Goal: Transaction & Acquisition: Book appointment/travel/reservation

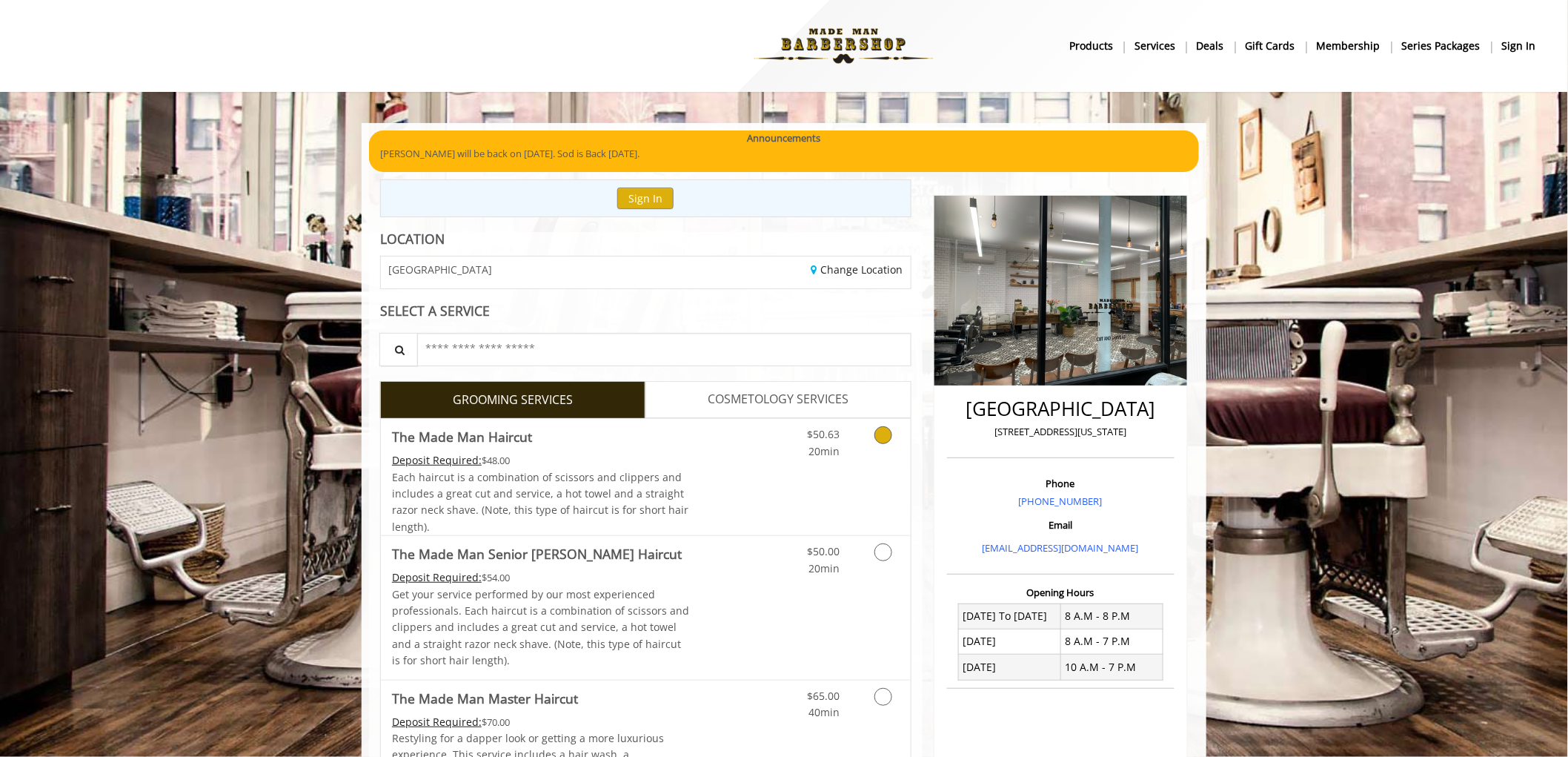
click at [788, 480] on div "$50.63 20min" at bounding box center [844, 476] width 133 height 116
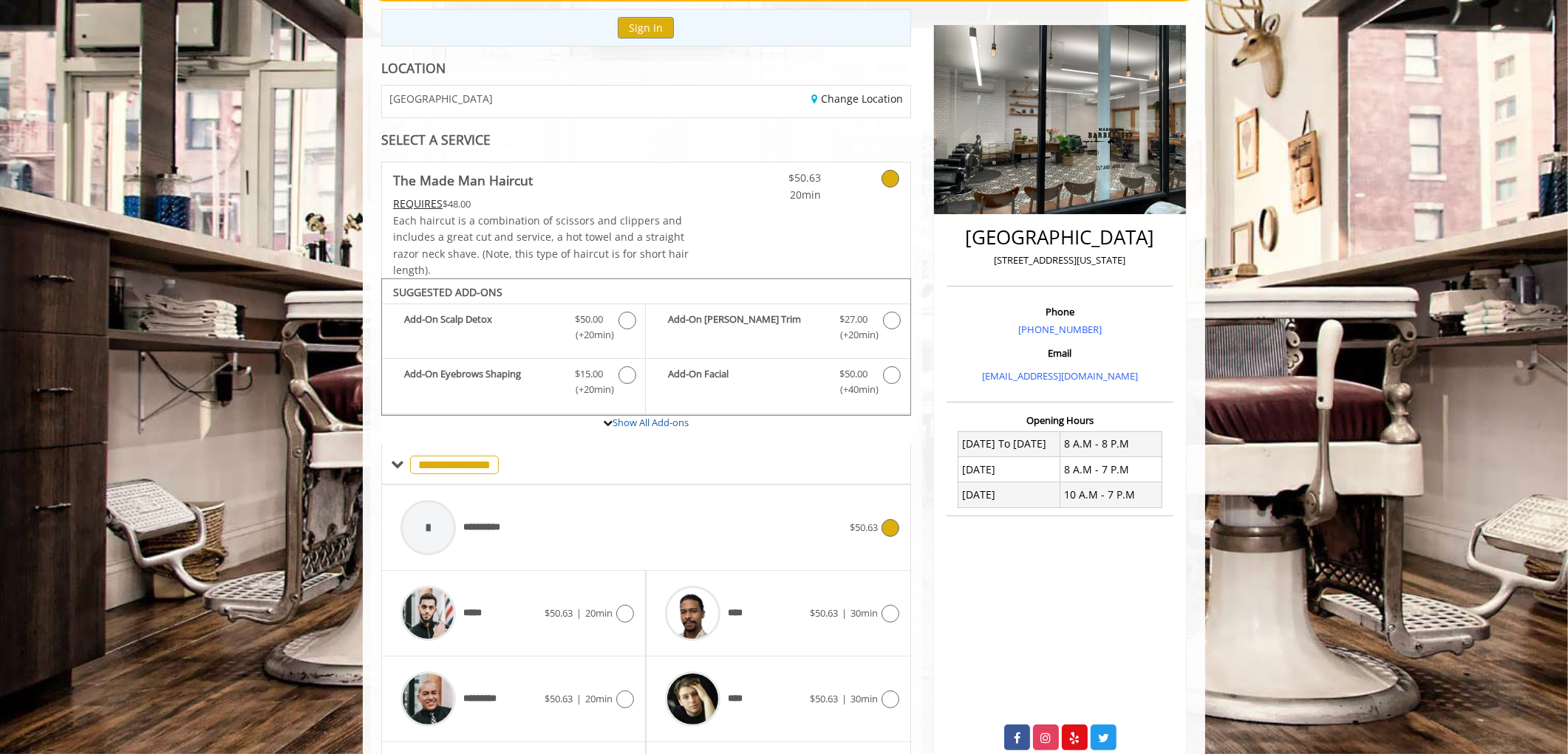
scroll to position [295, 0]
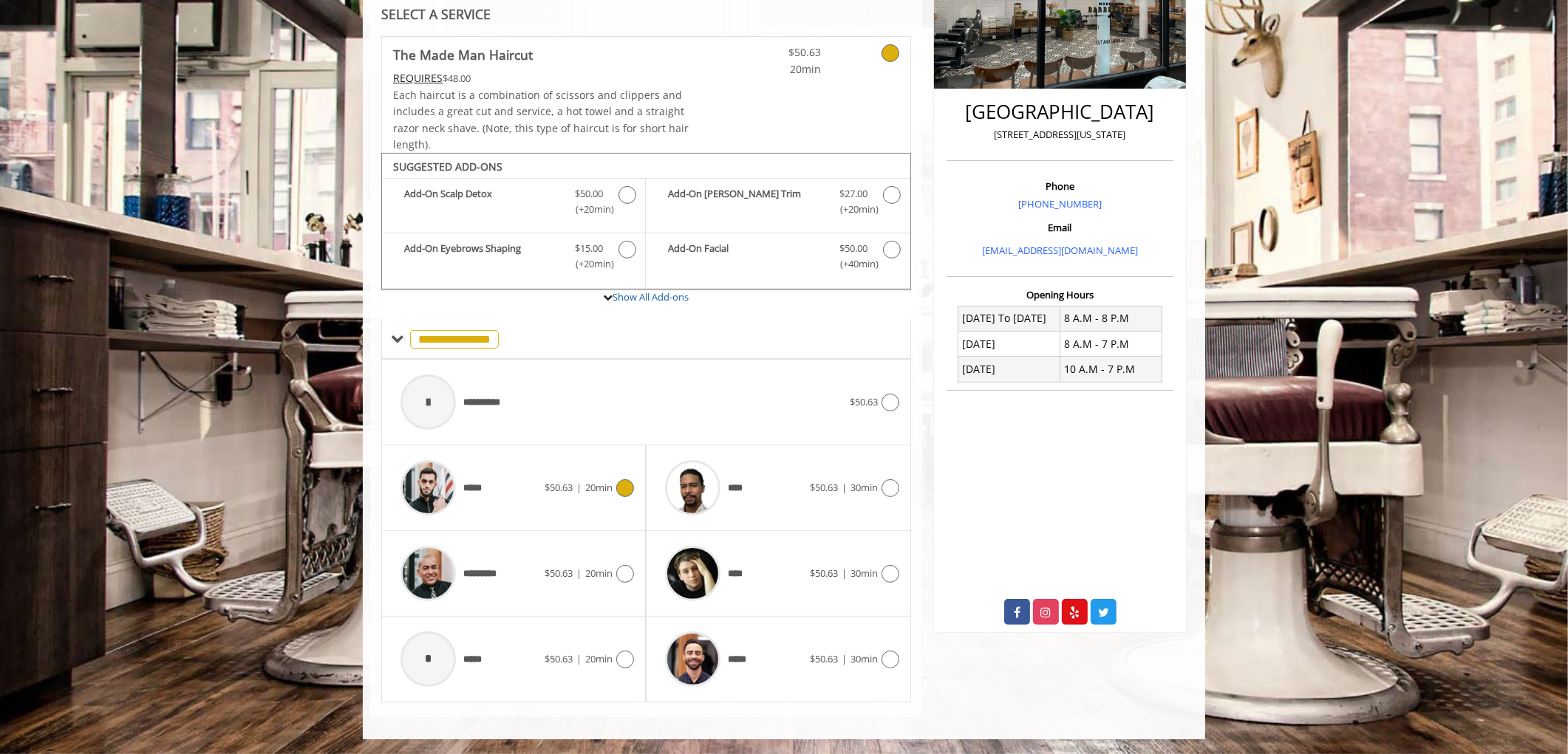
click at [544, 477] on div "***** $50.63 | 20min" at bounding box center [513, 487] width 241 height 70
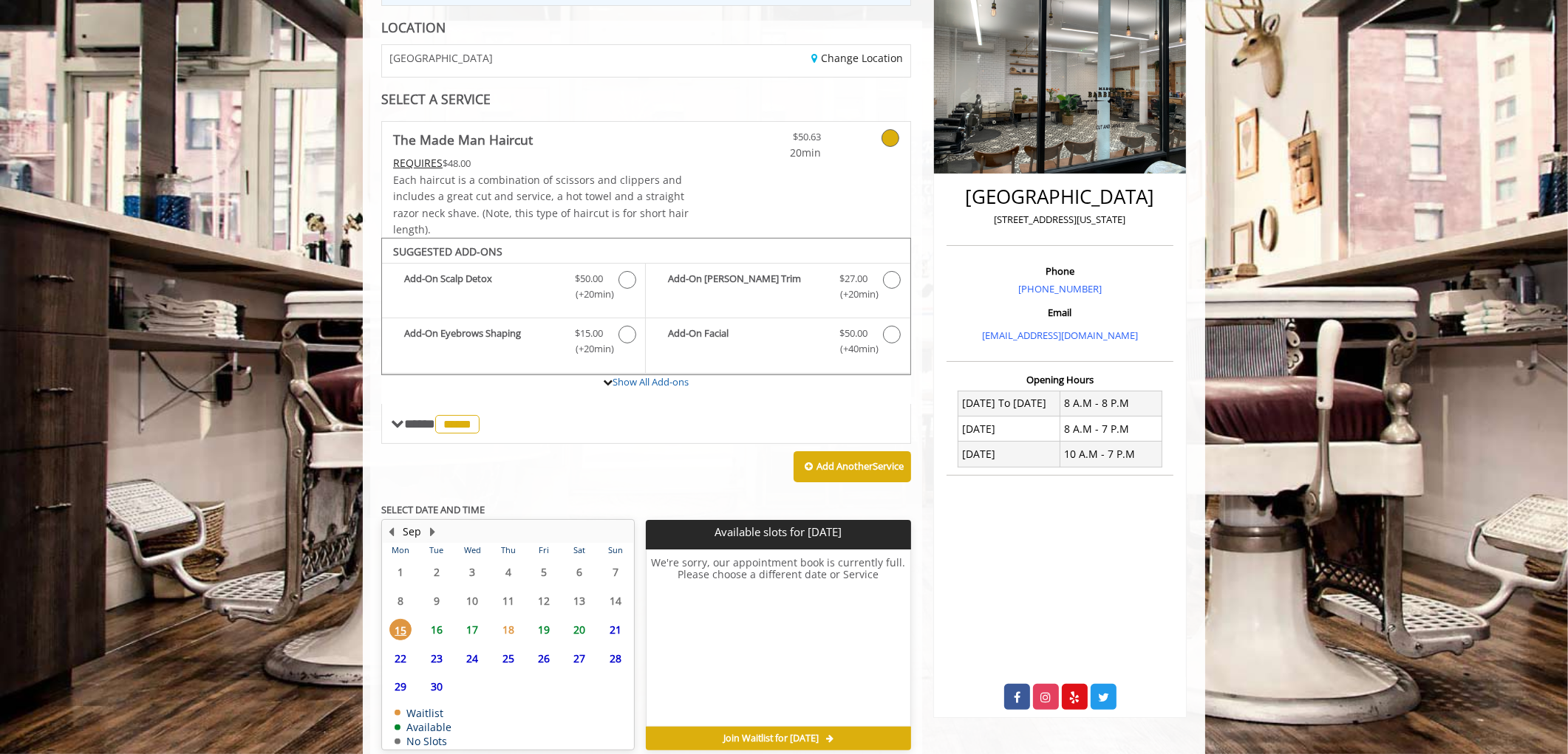
scroll to position [279, 0]
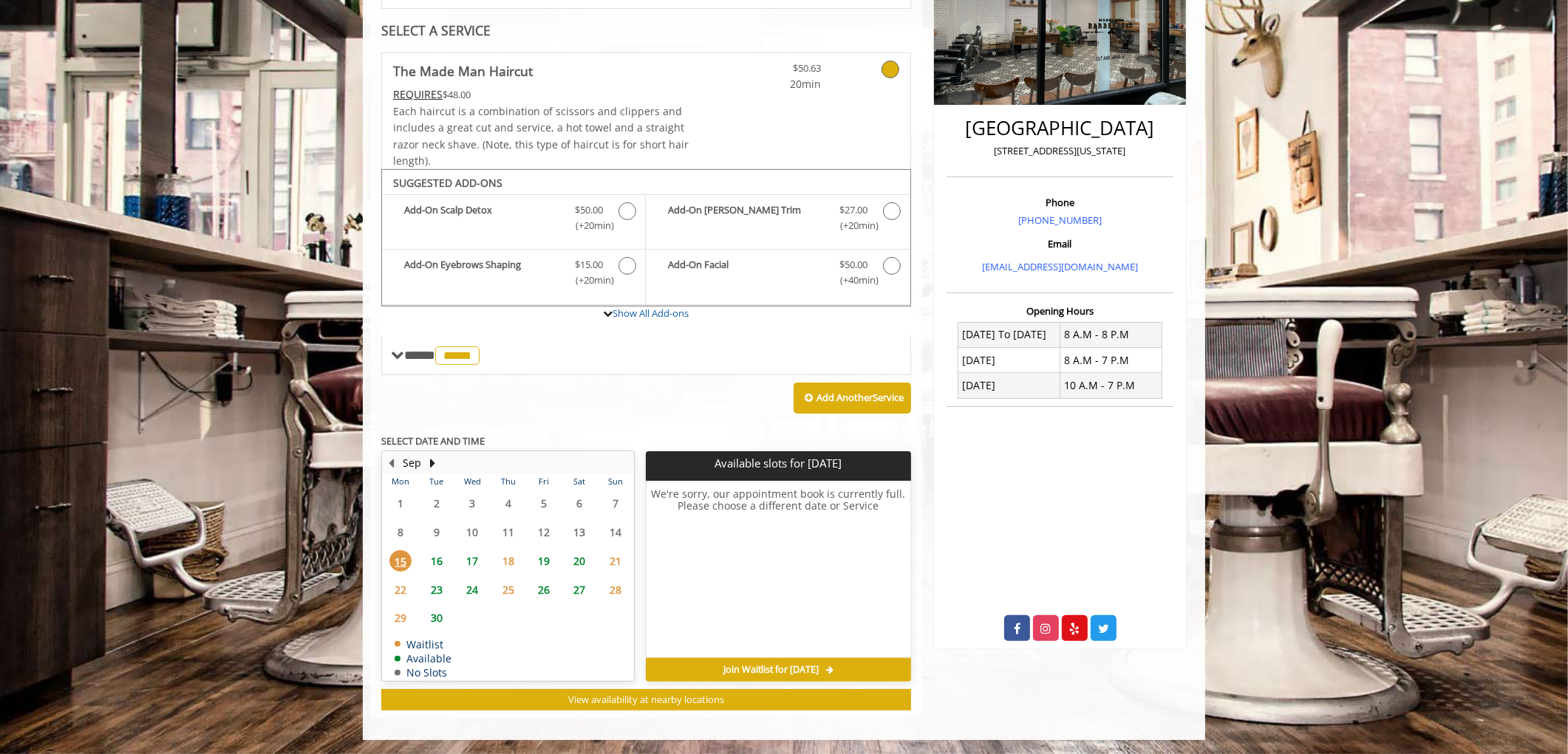
click at [437, 550] on span "16" at bounding box center [436, 560] width 22 height 21
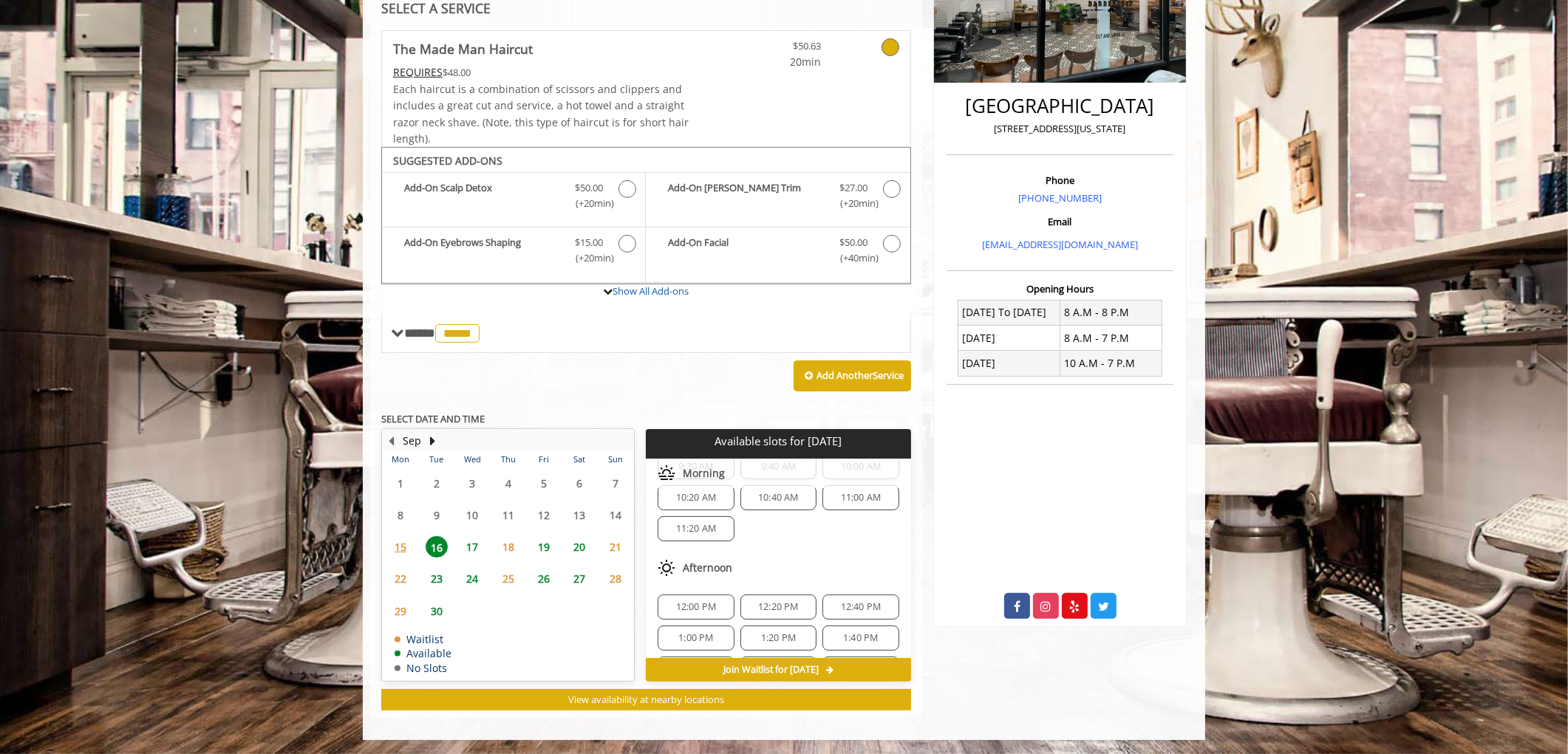
scroll to position [82, 0]
click at [470, 549] on span "17" at bounding box center [472, 546] width 22 height 21
click at [429, 543] on span "16" at bounding box center [436, 546] width 22 height 21
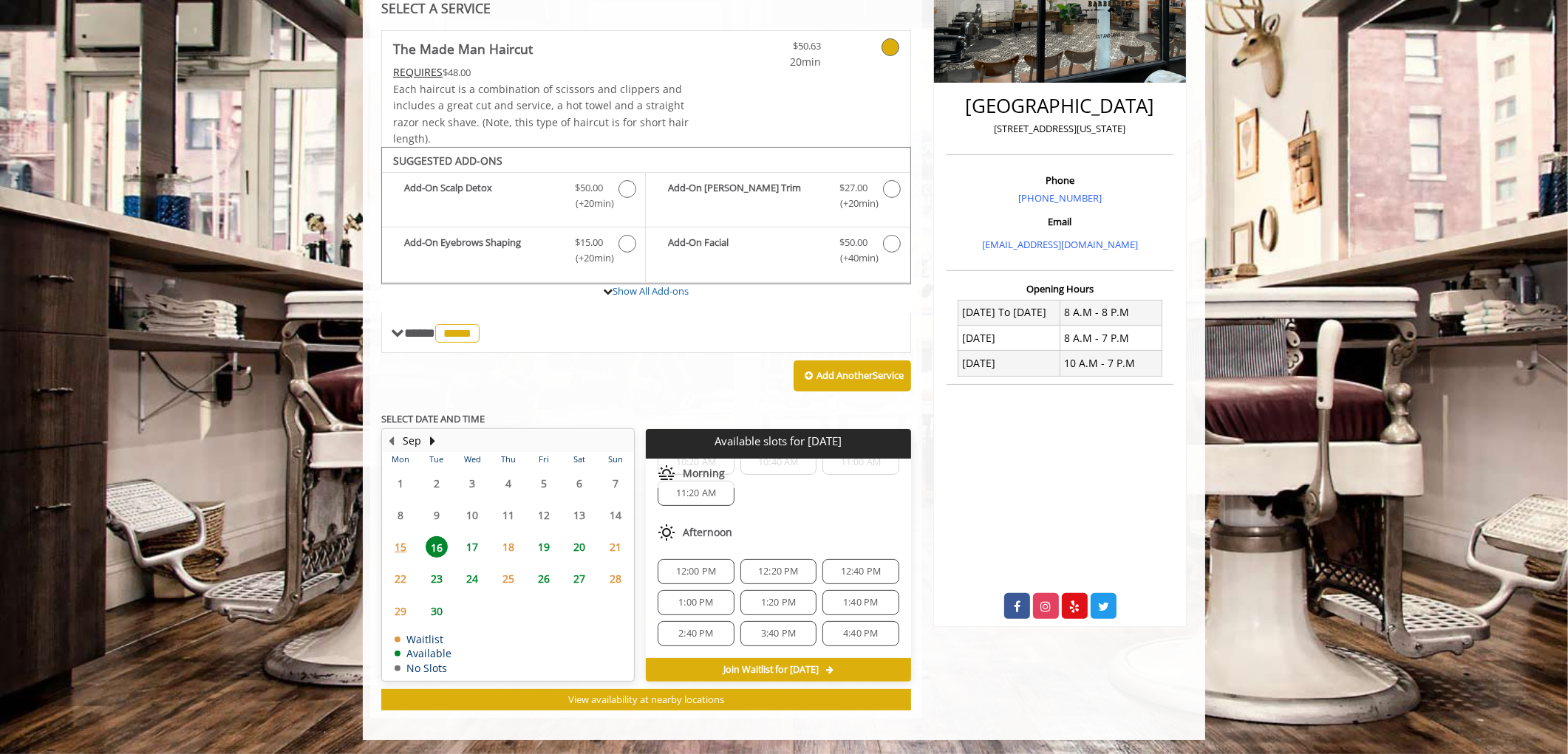
click at [473, 547] on span "17" at bounding box center [472, 546] width 22 height 21
click at [436, 539] on span "16" at bounding box center [436, 546] width 22 height 21
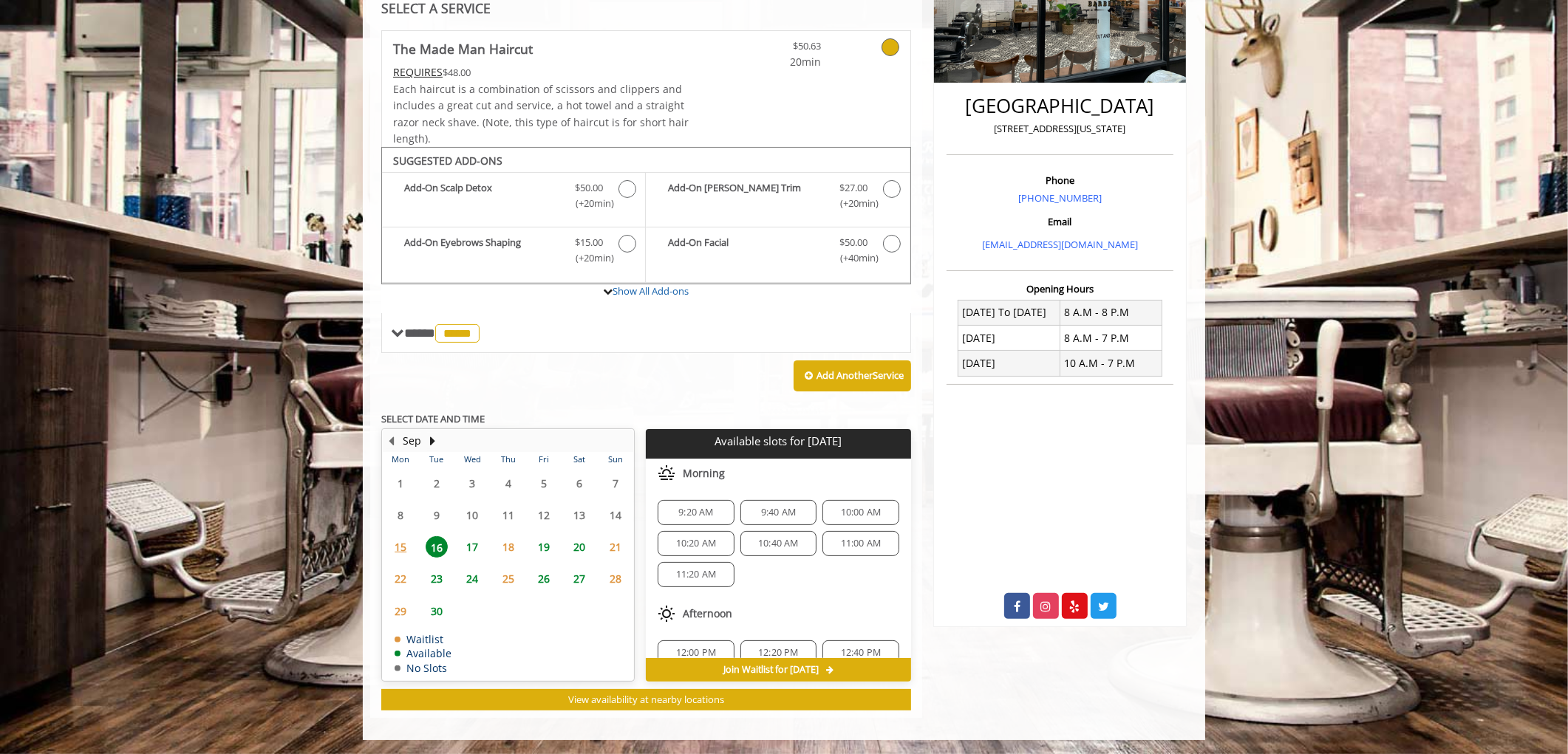
scroll to position [82, 0]
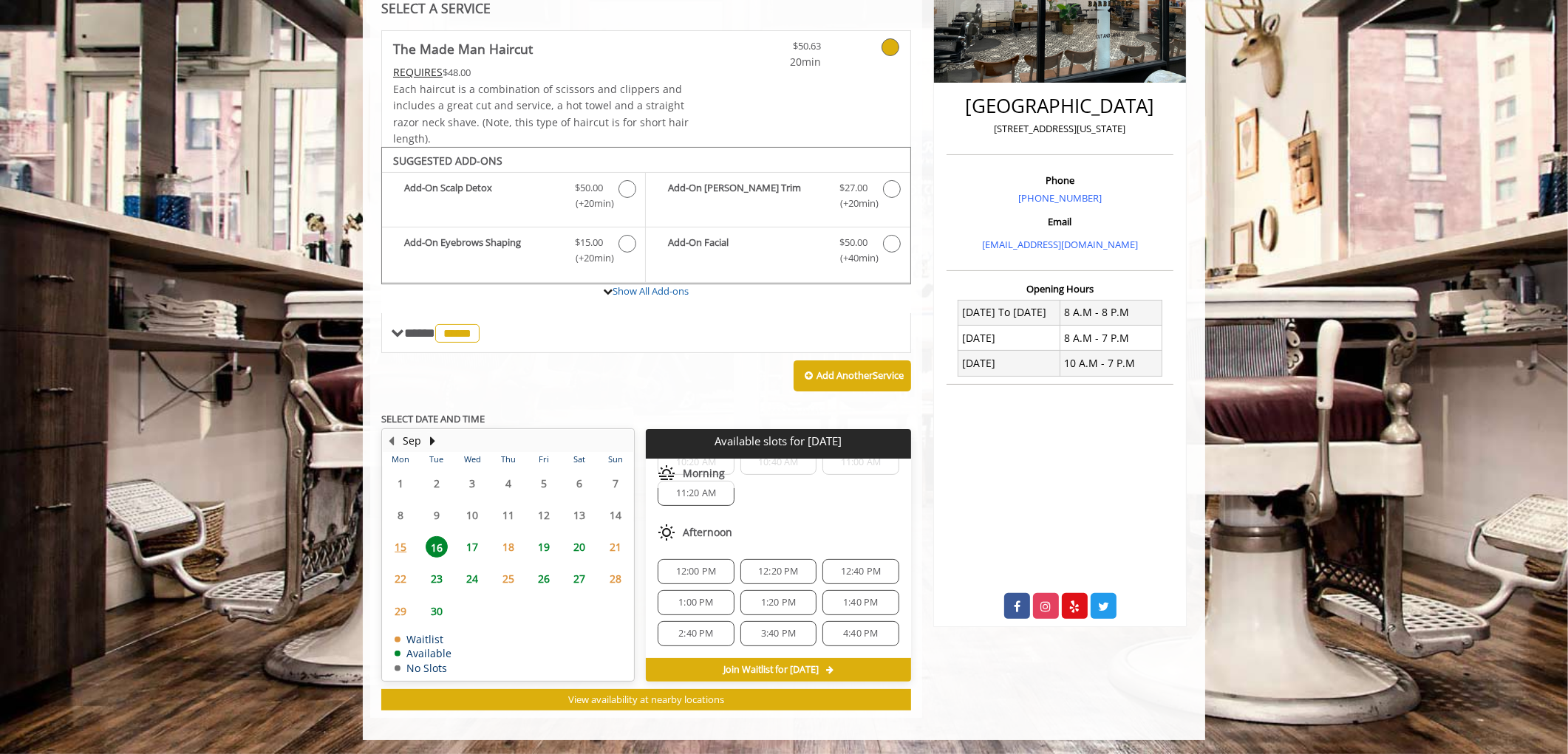
click at [852, 636] on span "4:40 PM" at bounding box center [861, 634] width 35 height 12
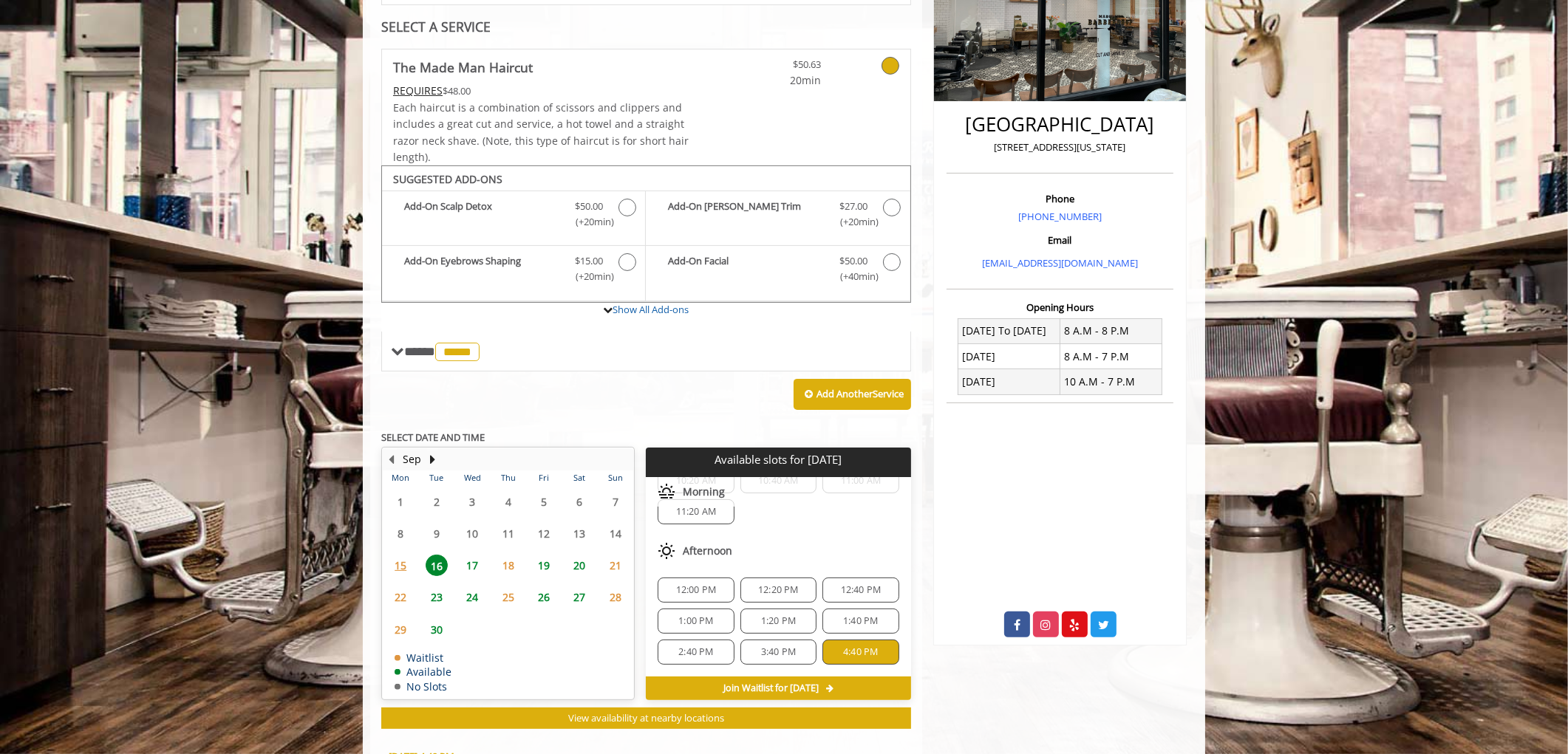
scroll to position [158, 0]
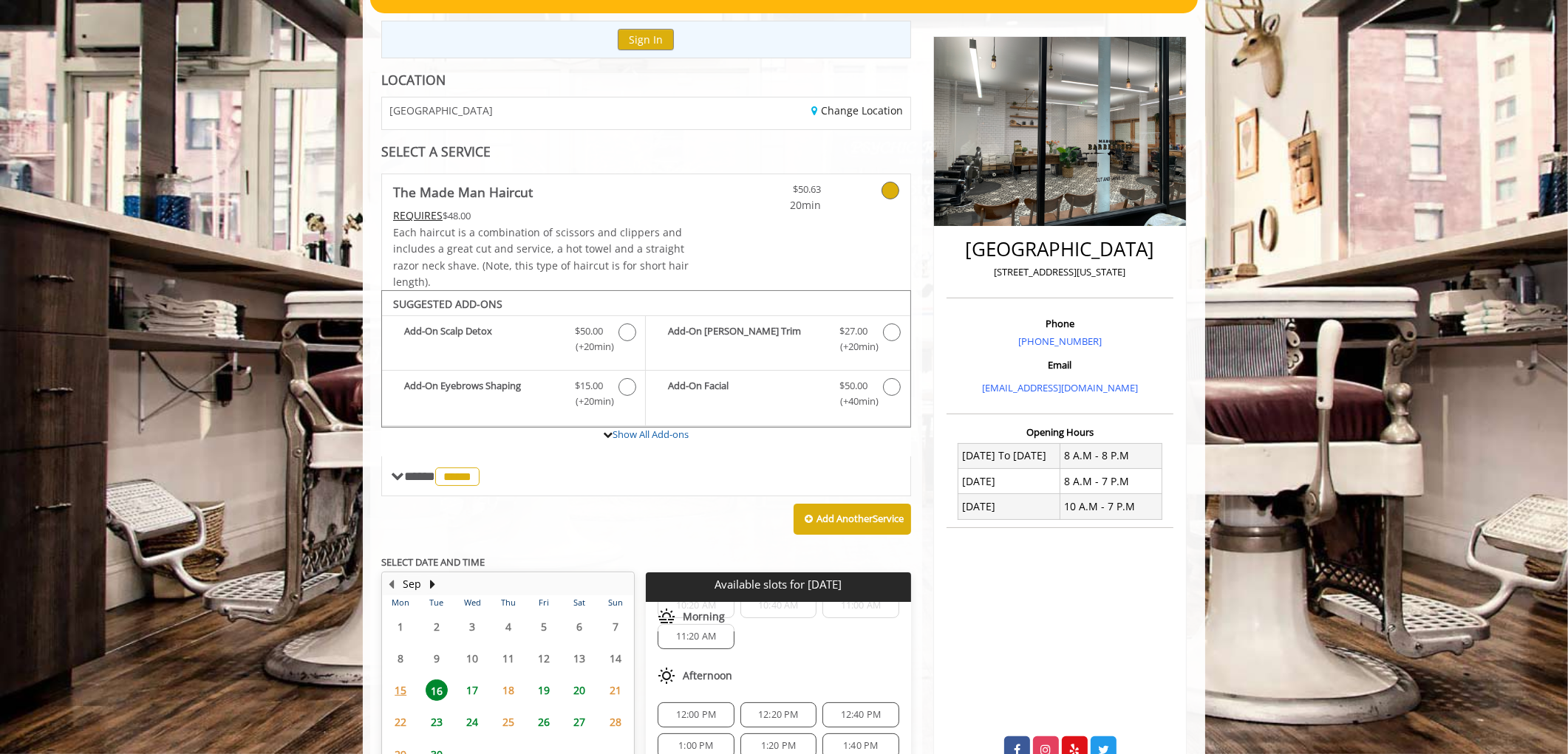
click at [711, 225] on link at bounding box center [712, 231] width 44 height 116
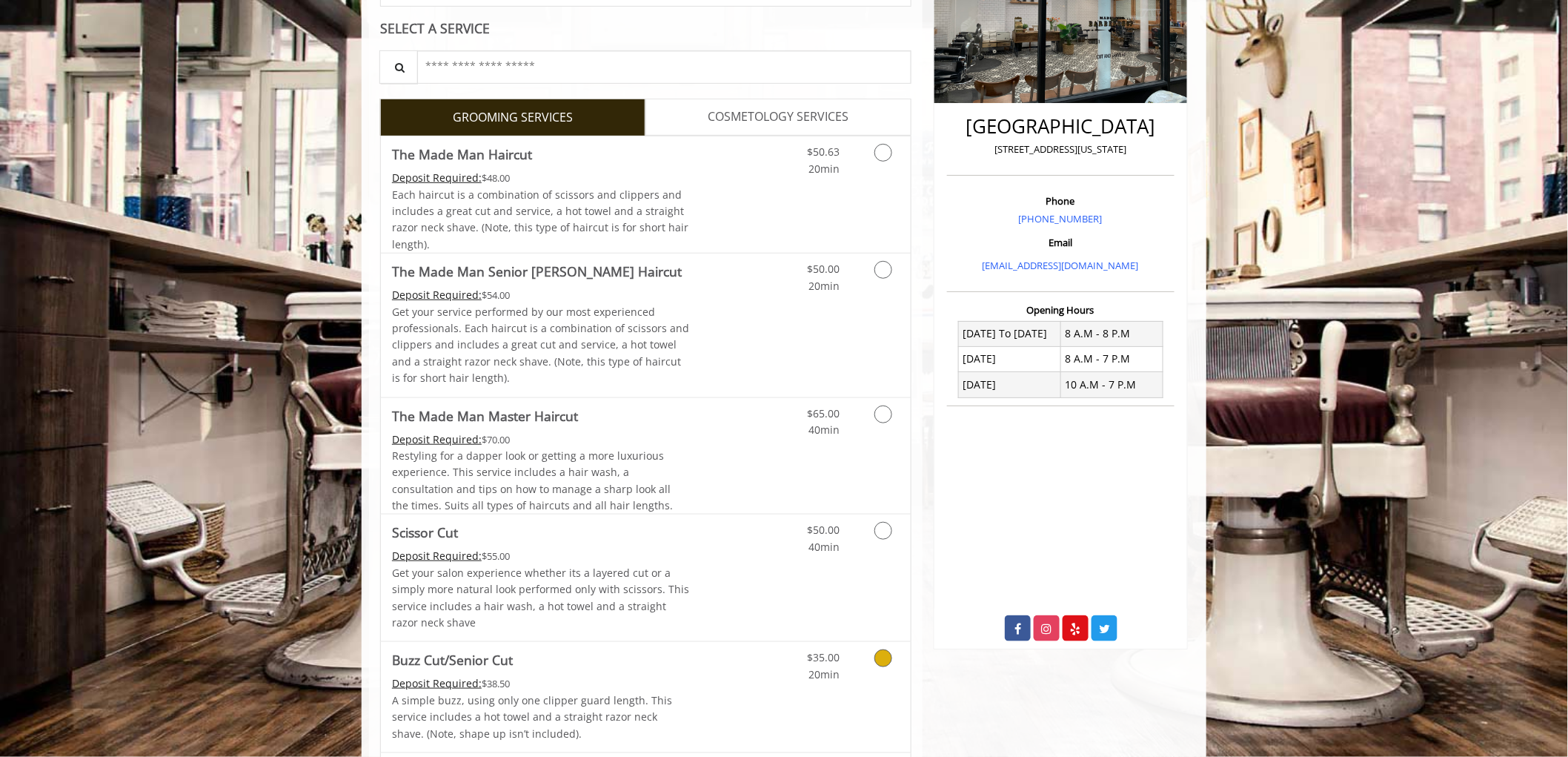
scroll to position [280, 0]
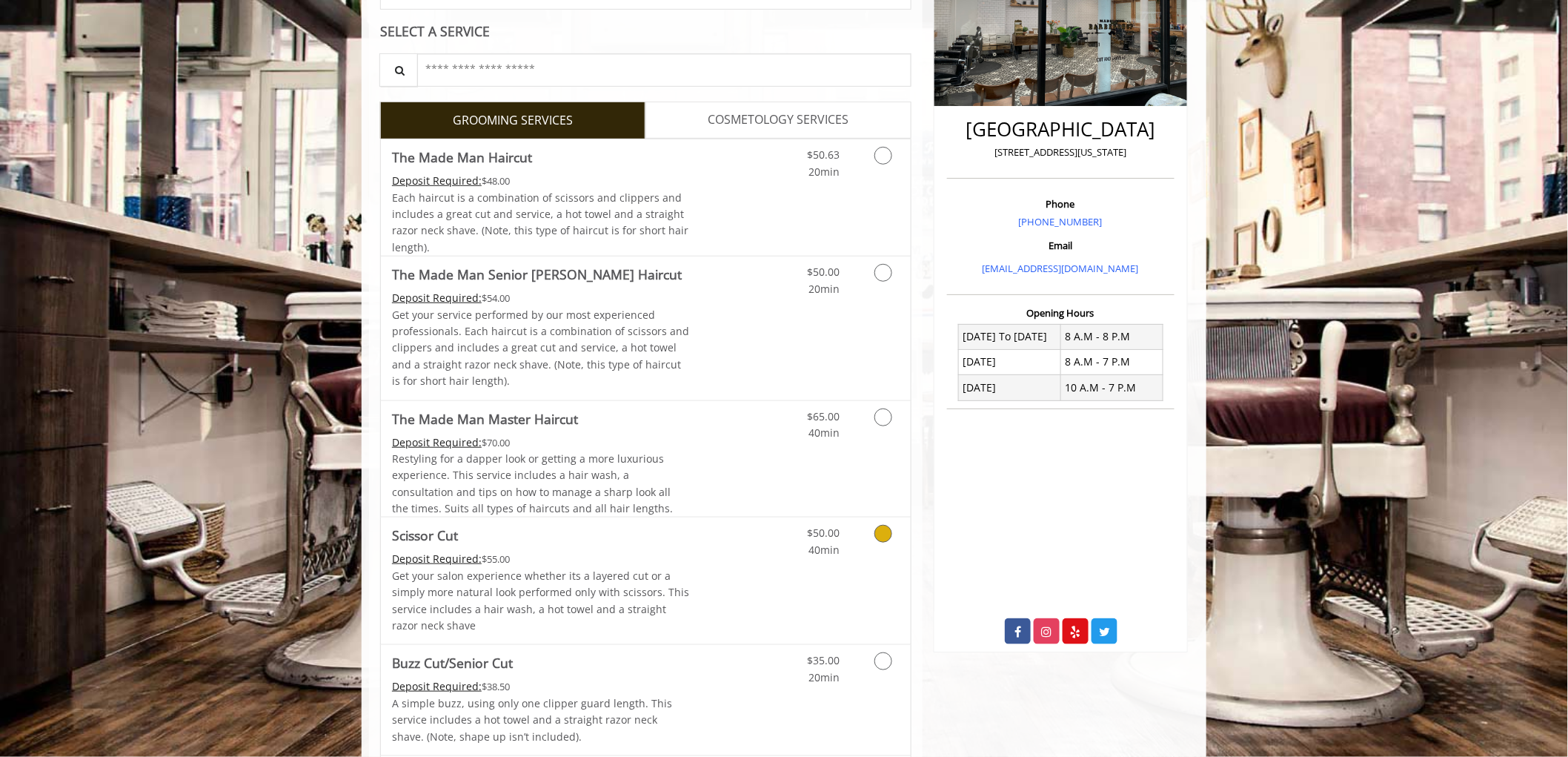
click at [826, 586] on div "$50.00 40min" at bounding box center [844, 581] width 133 height 126
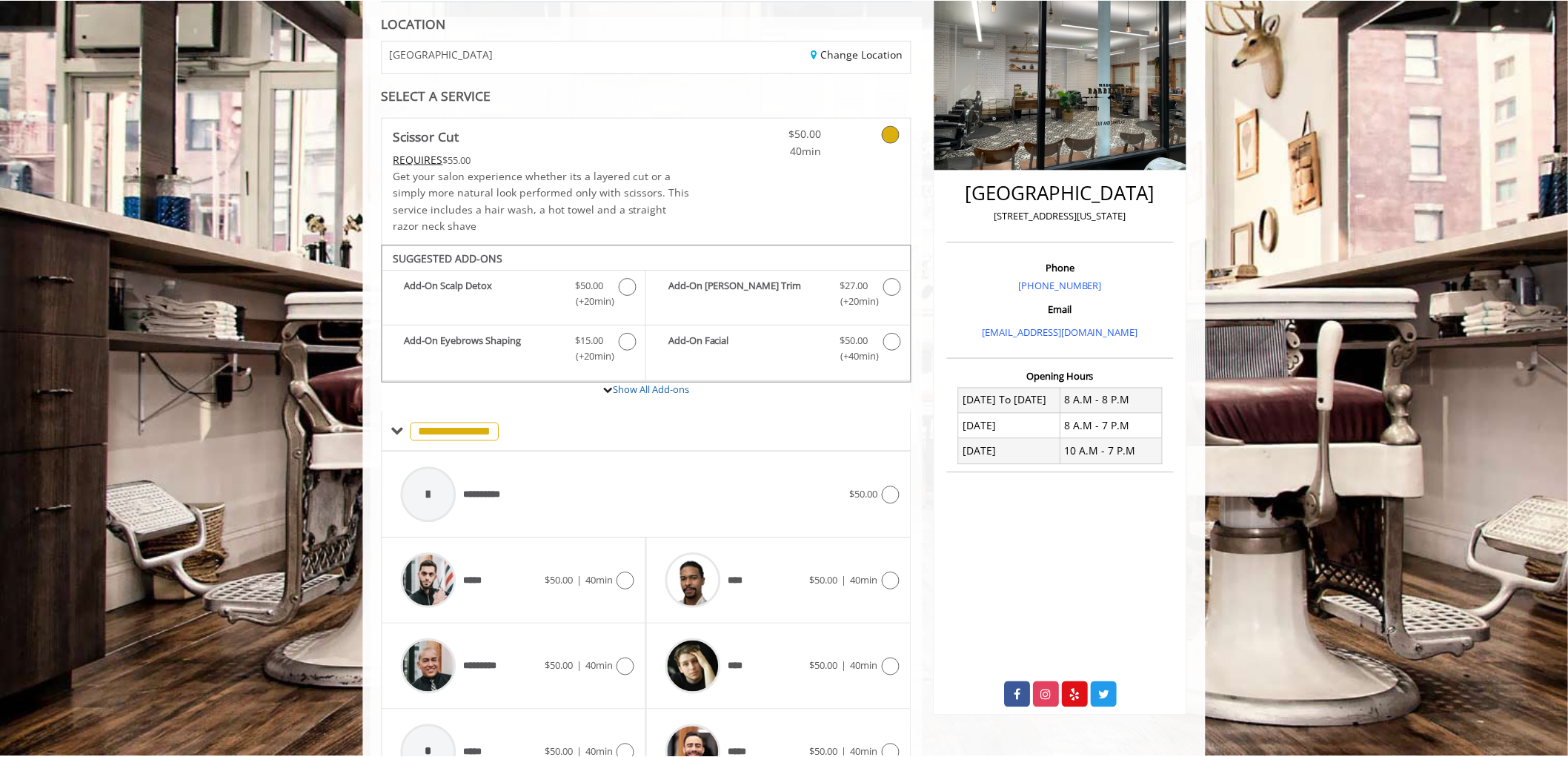
scroll to position [60, 0]
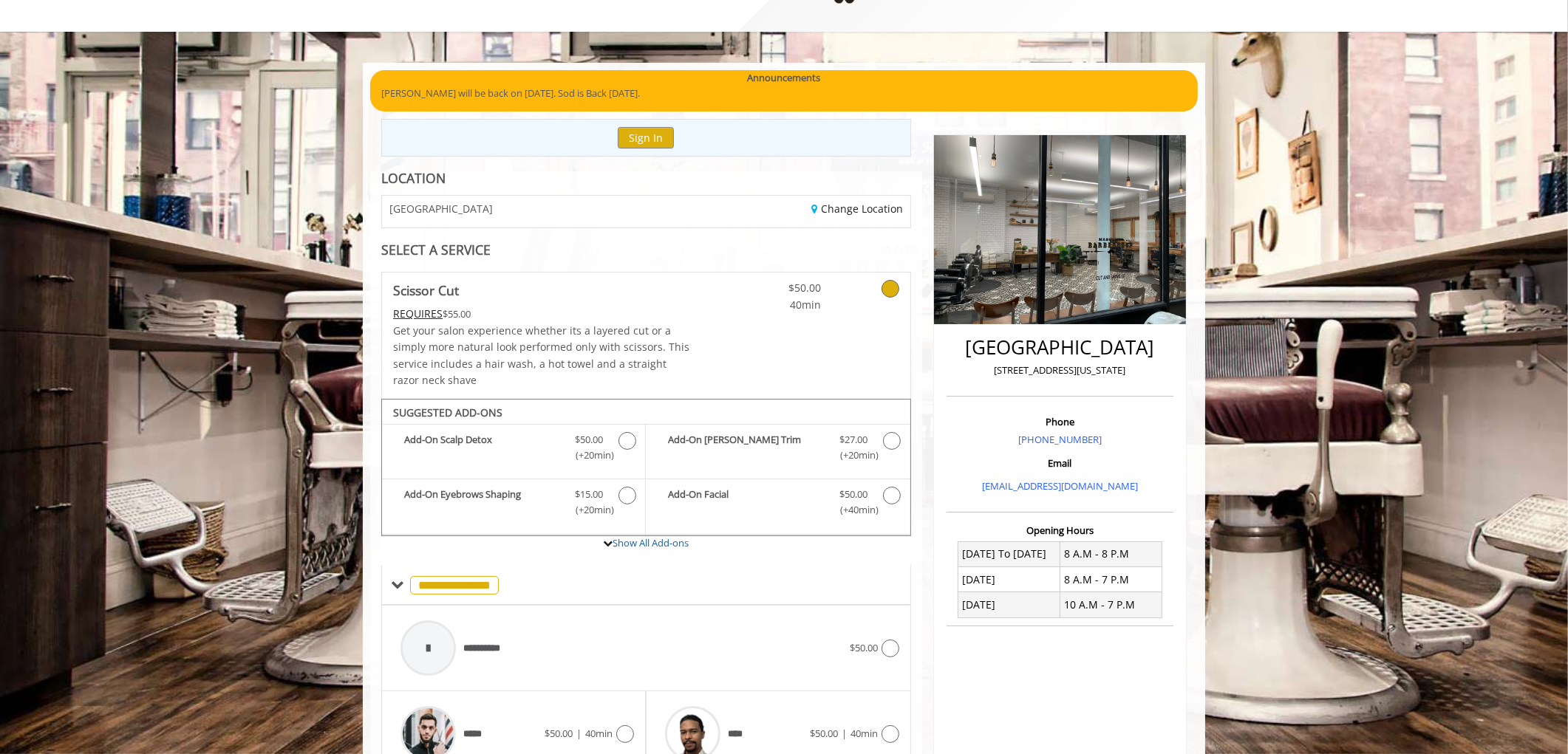
click at [544, 310] on div "REQUIRES $55.00" at bounding box center [541, 313] width 297 height 17
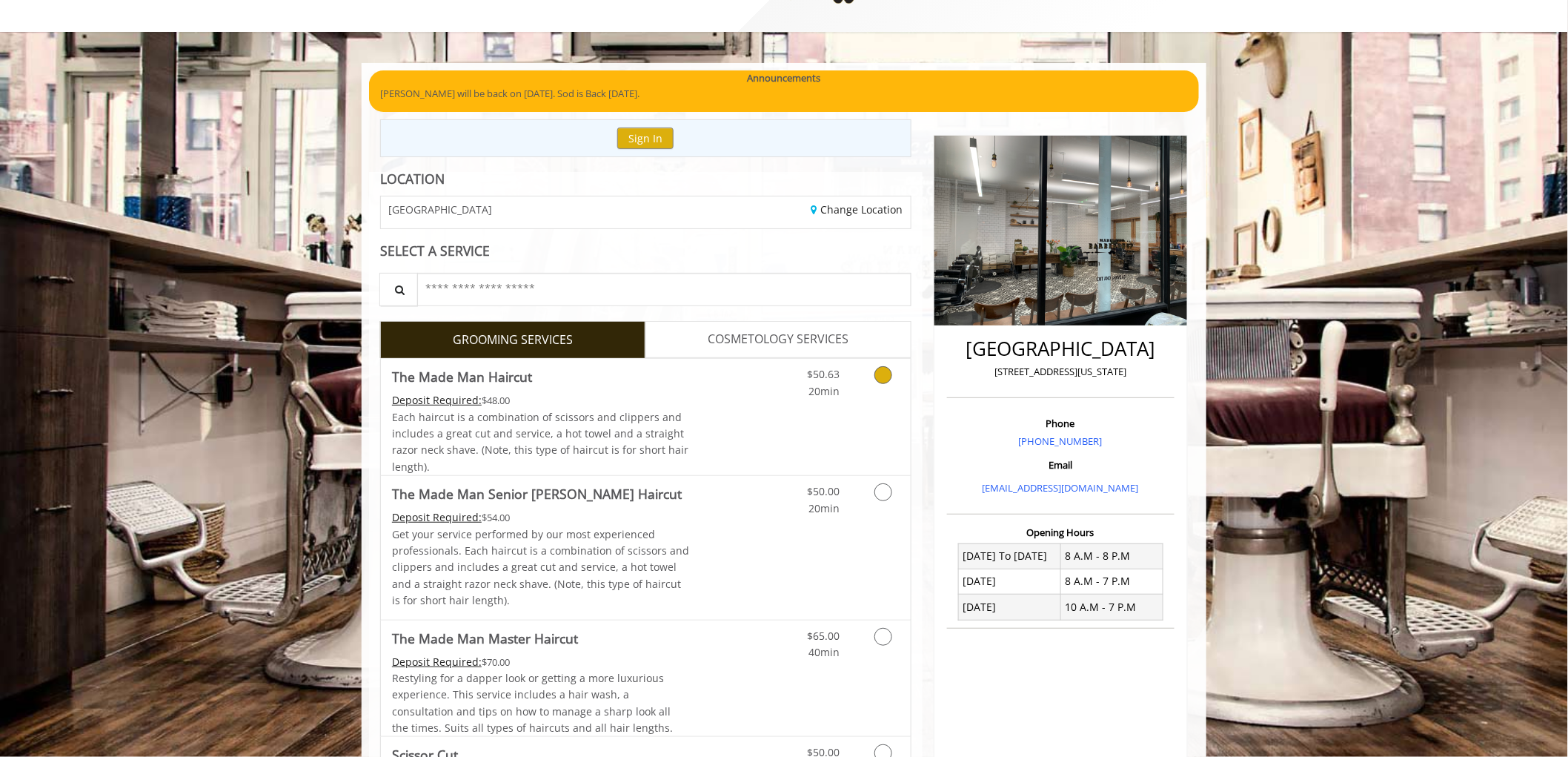
click at [708, 440] on link "Discounted Price" at bounding box center [735, 416] width 88 height 116
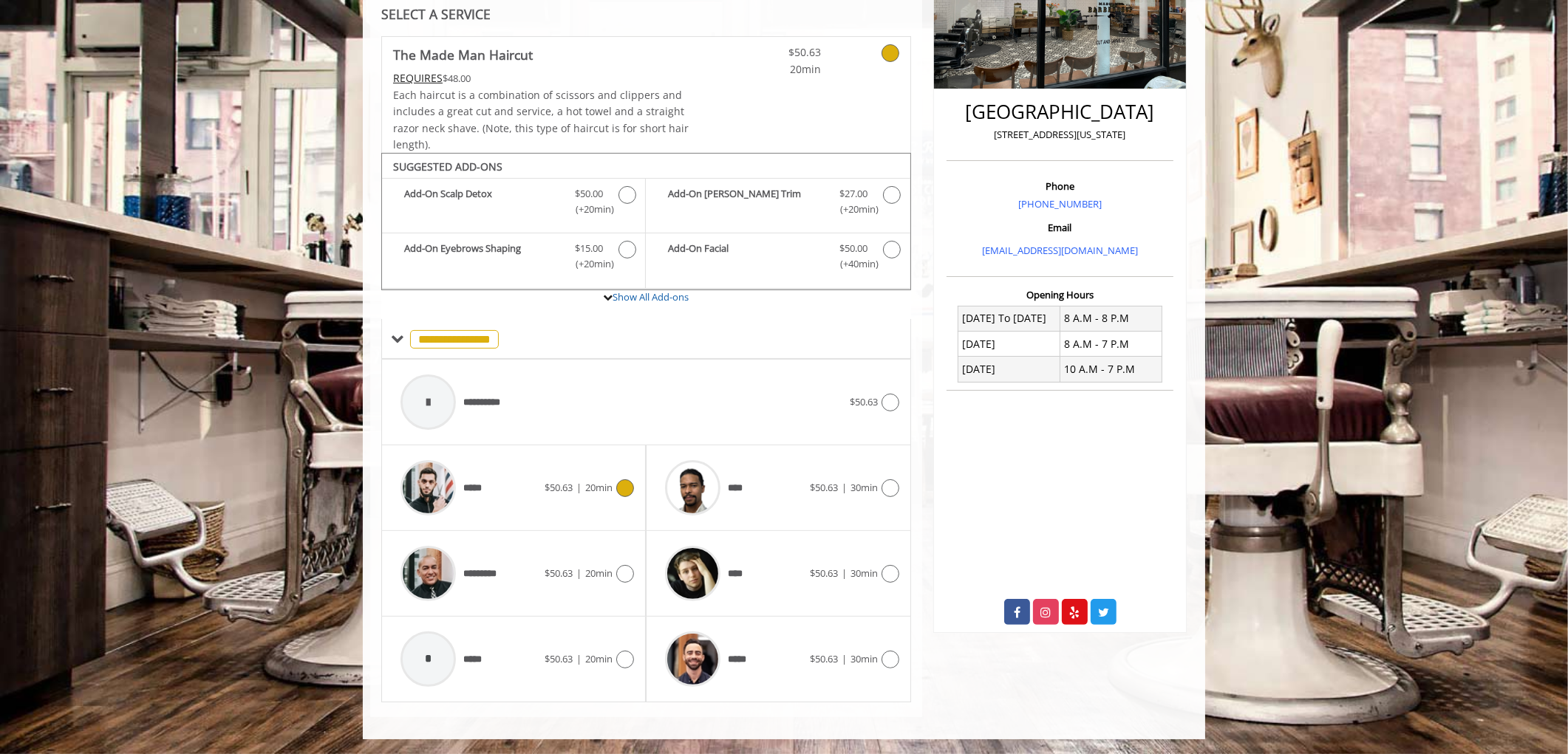
click at [573, 484] on span "$50.63 | 20min" at bounding box center [578, 488] width 68 height 16
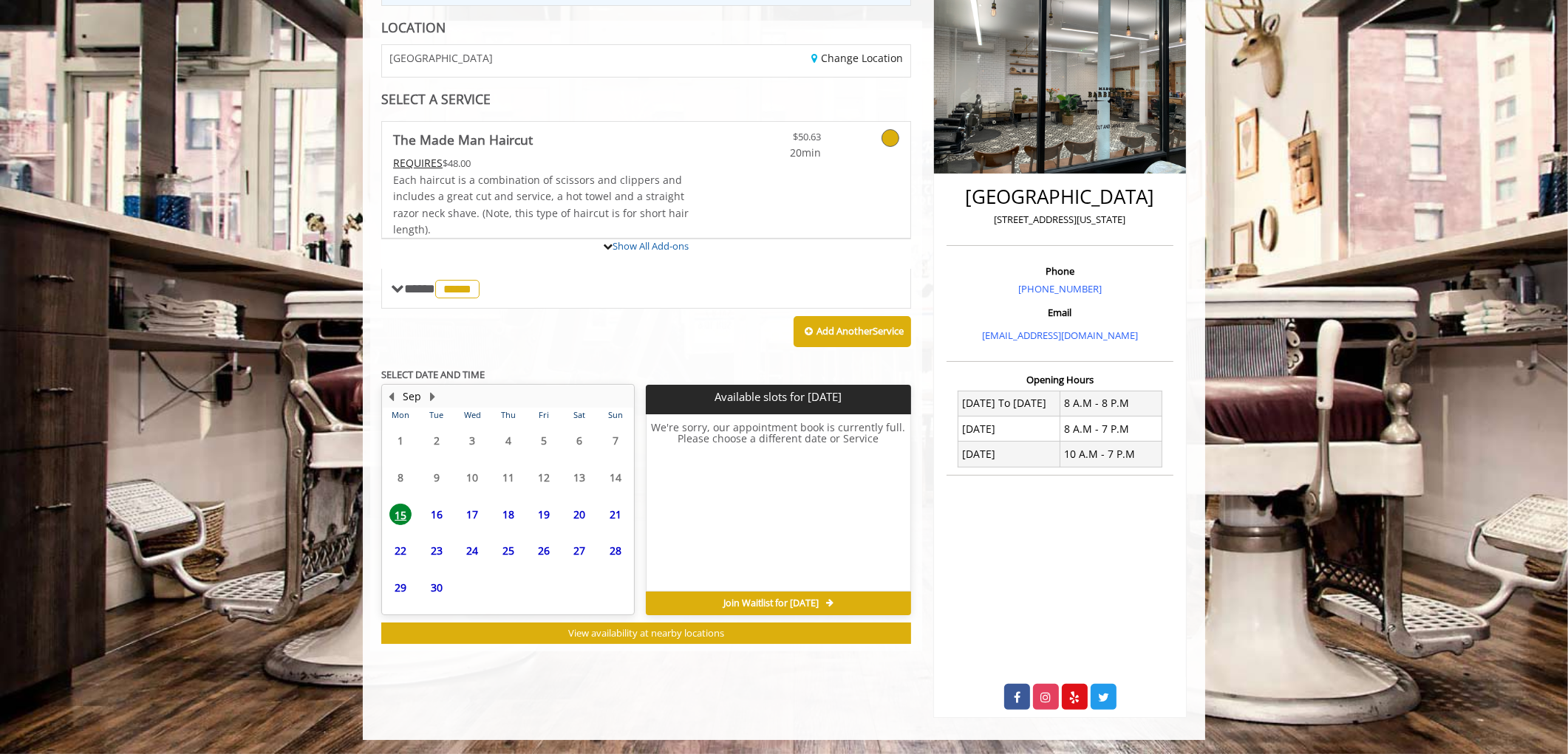
scroll to position [279, 0]
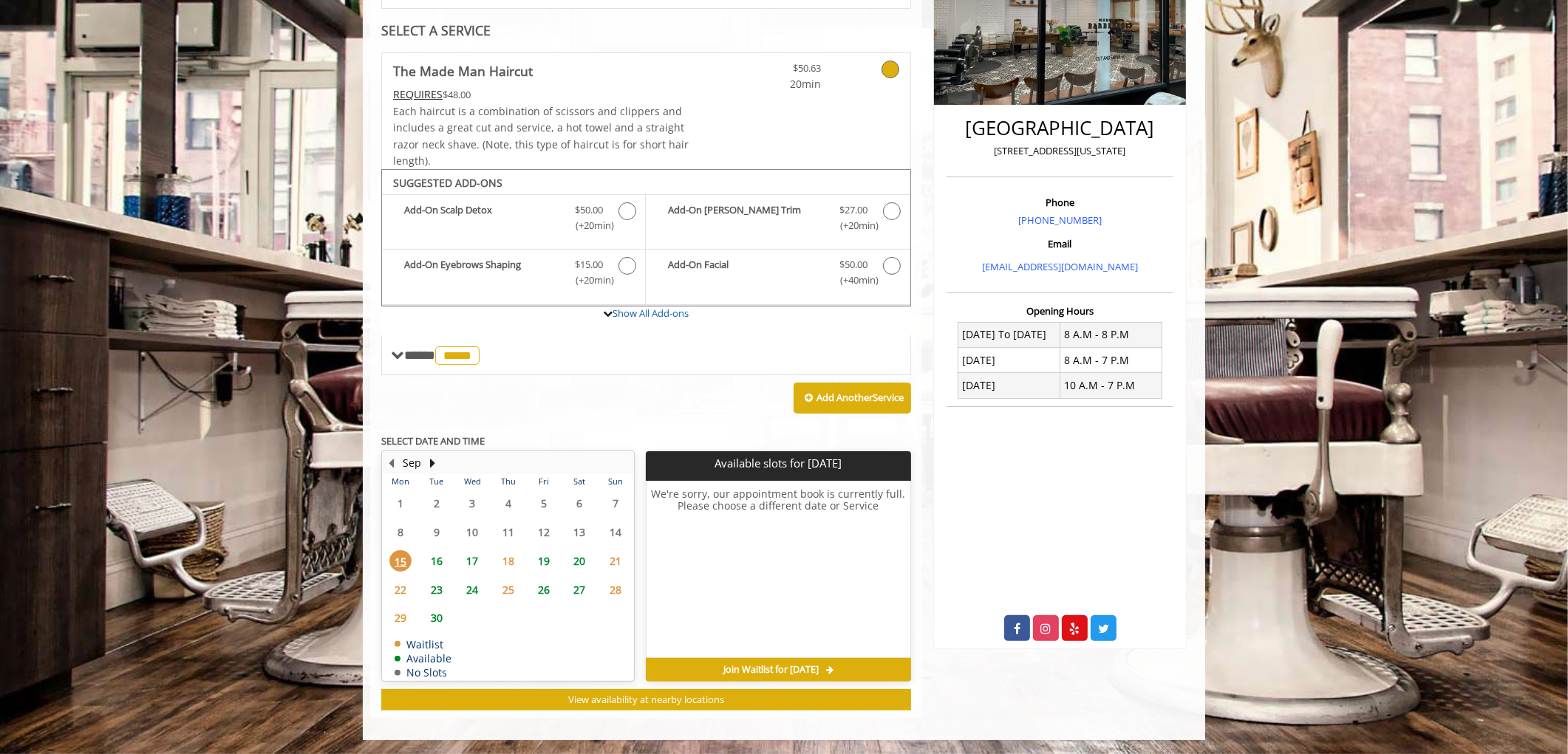
click at [433, 564] on span "16" at bounding box center [436, 560] width 22 height 21
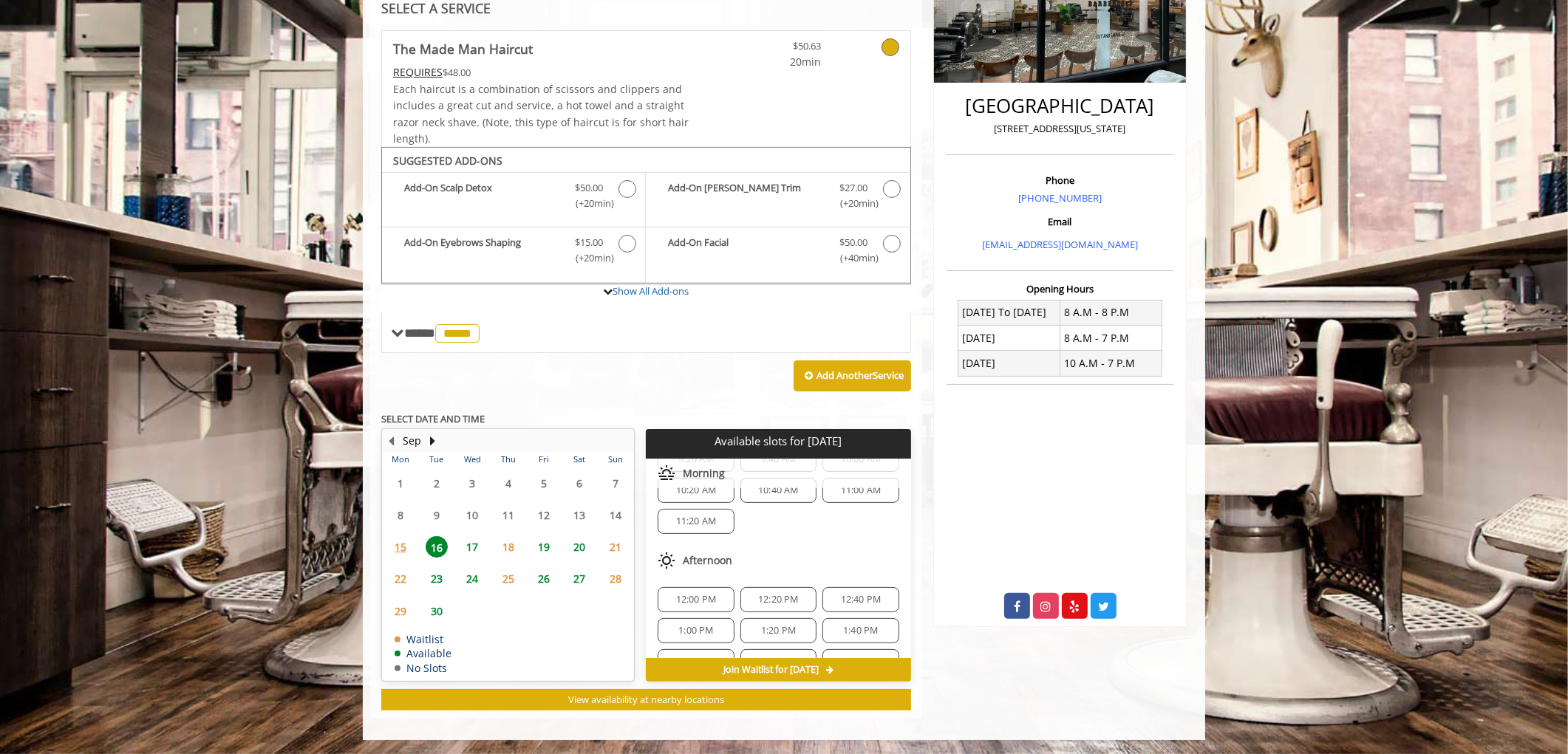
scroll to position [82, 0]
click at [470, 539] on span "17" at bounding box center [472, 546] width 22 height 21
click at [439, 544] on span "16" at bounding box center [436, 546] width 22 height 21
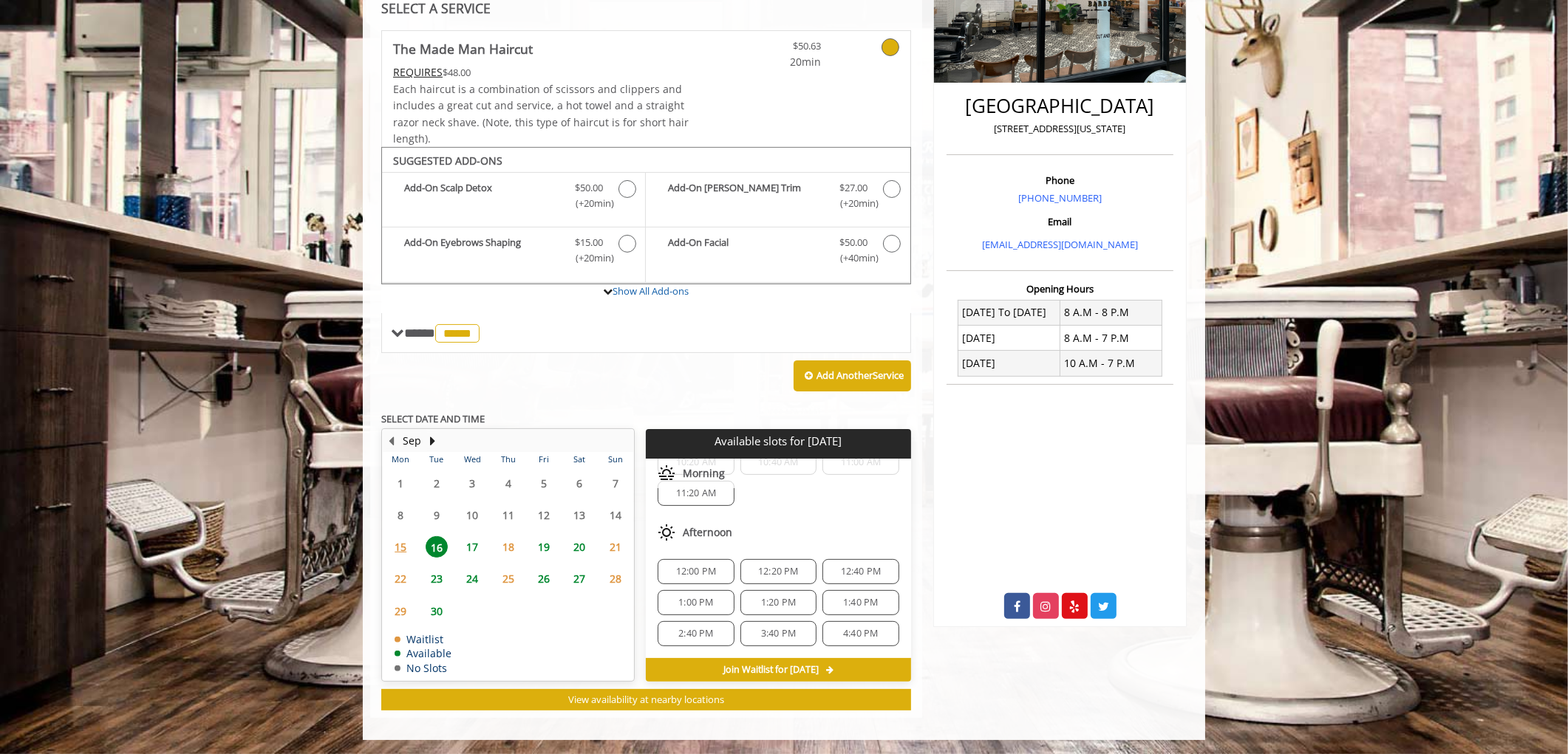
click at [475, 544] on span "17" at bounding box center [472, 546] width 22 height 21
click at [446, 541] on span "16" at bounding box center [436, 546] width 22 height 21
click at [854, 631] on span "4:40 PM" at bounding box center [861, 634] width 35 height 12
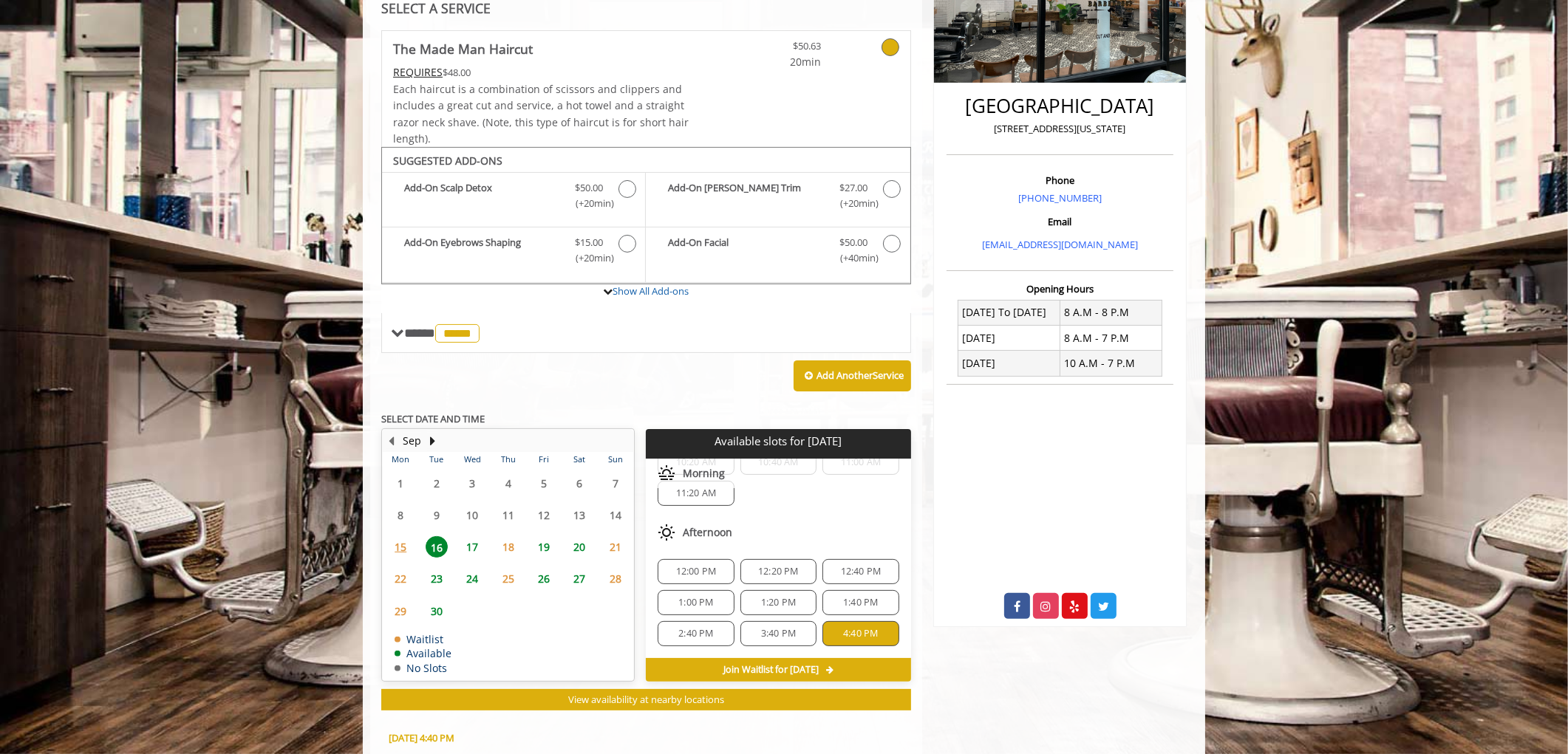
scroll to position [568, 0]
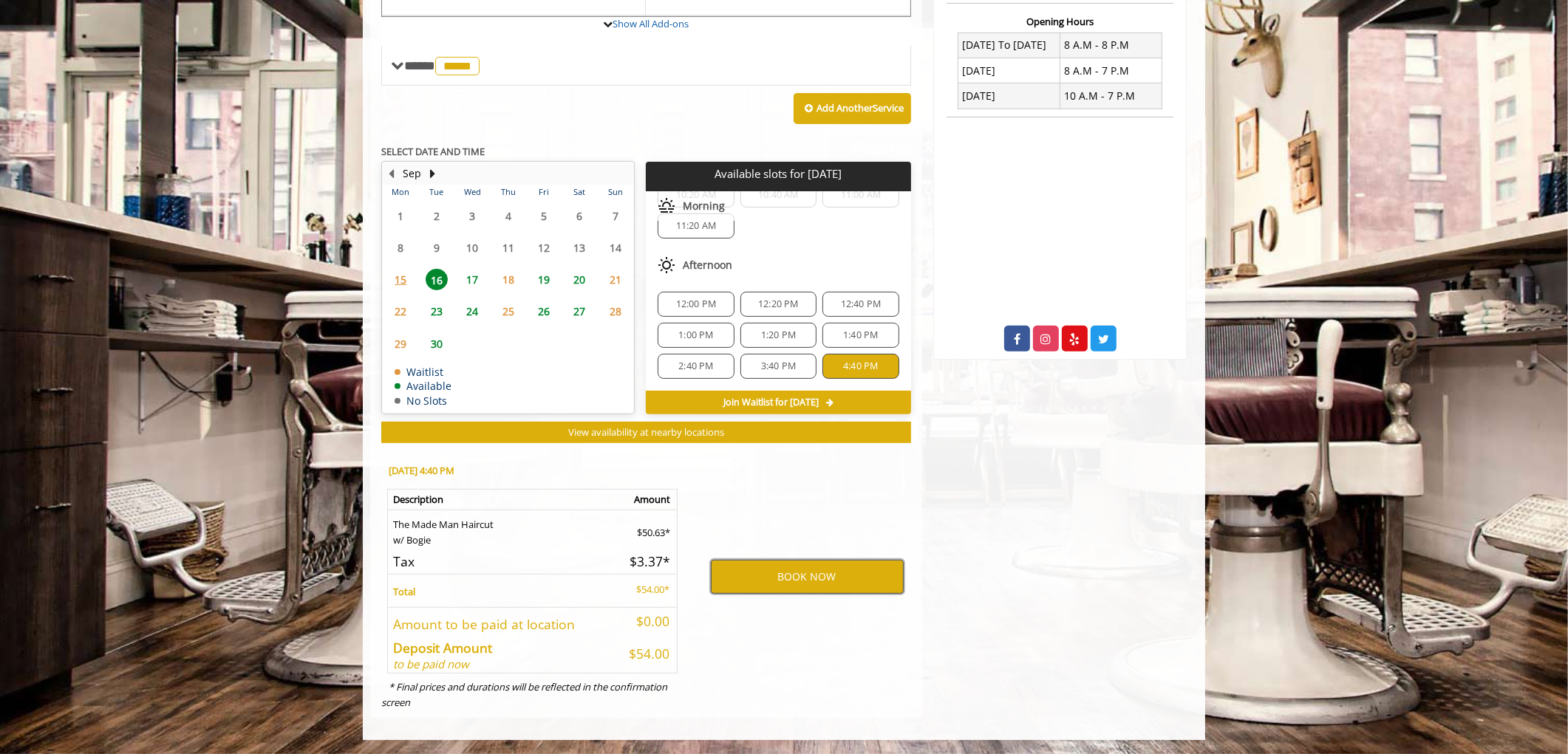
click at [806, 584] on button "BOOK NOW" at bounding box center [807, 576] width 193 height 34
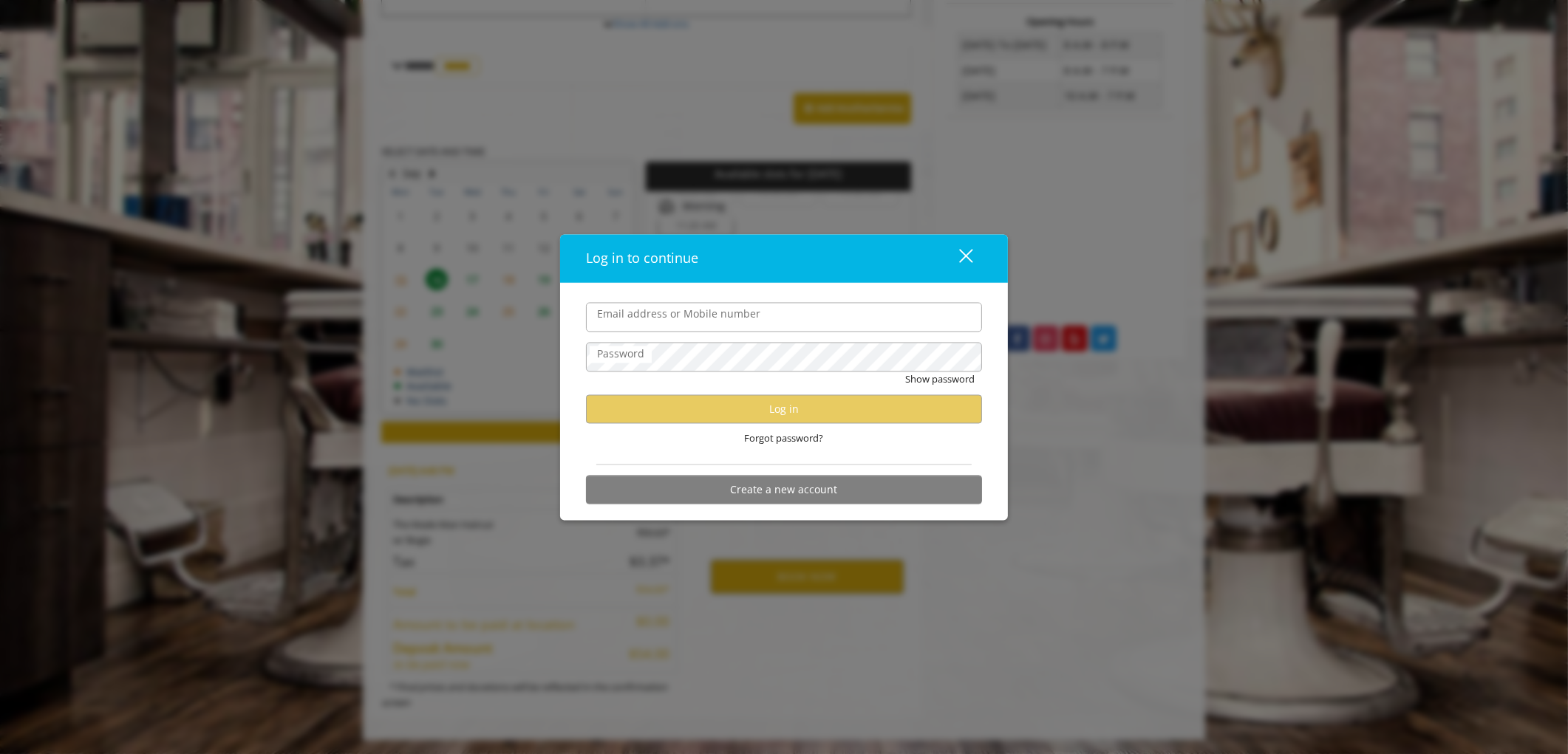
click at [669, 322] on input "Email address or Mobile number" at bounding box center [784, 318] width 396 height 30
type input "**********"
click at [645, 355] on label "Password" at bounding box center [621, 354] width 62 height 17
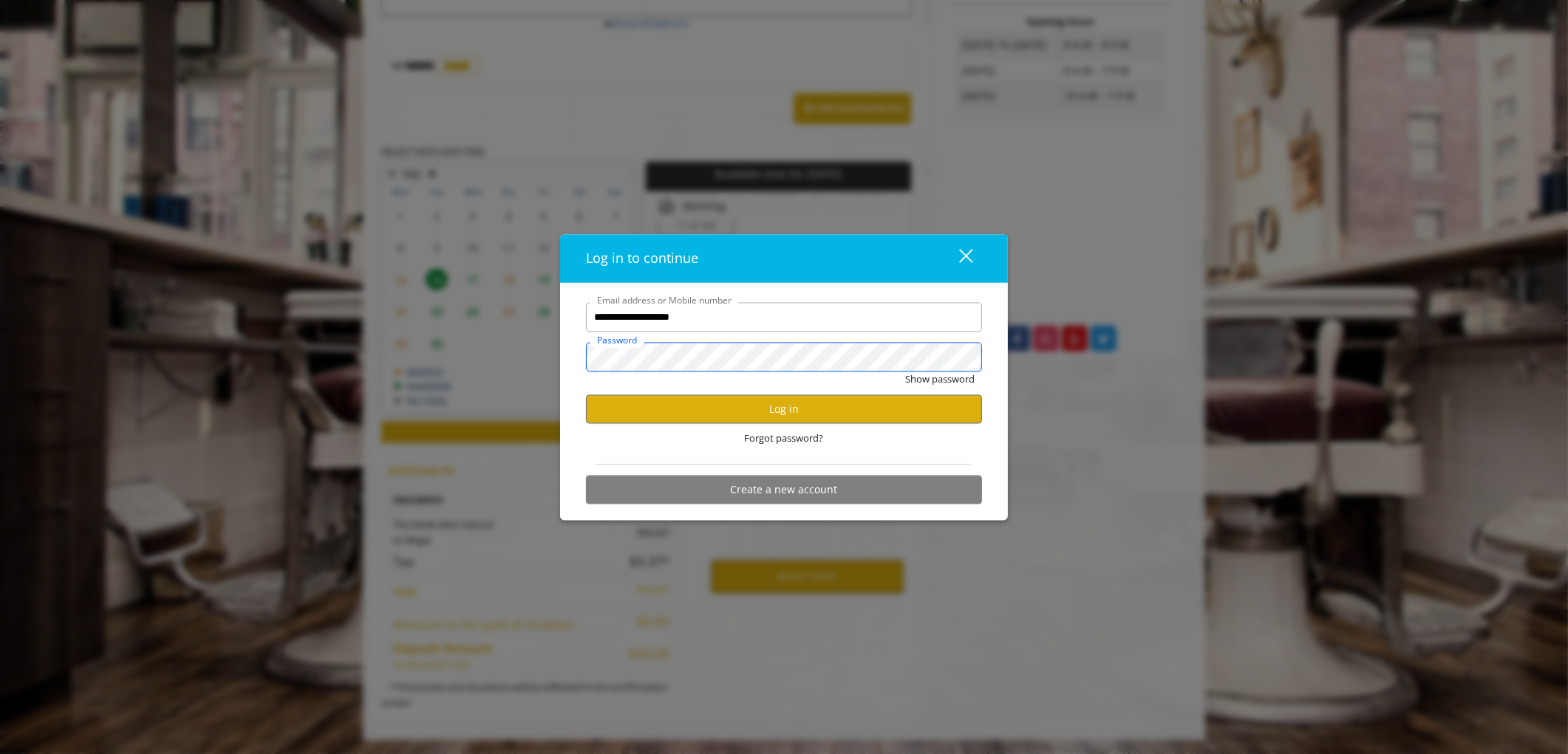
click at [905, 372] on button "Show password" at bounding box center [940, 380] width 69 height 16
click at [888, 395] on button "Log in" at bounding box center [784, 409] width 396 height 29
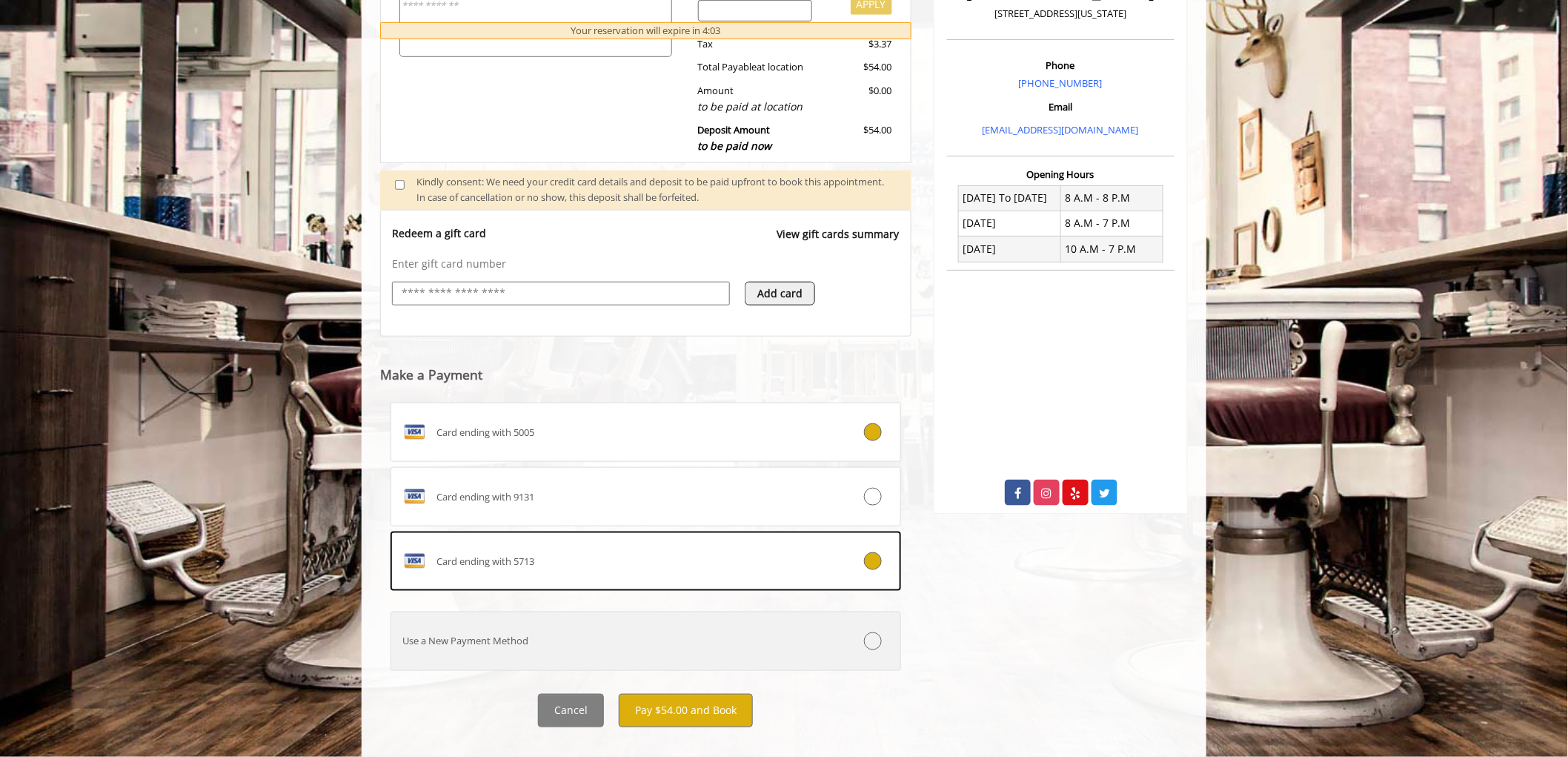
scroll to position [440, 0]
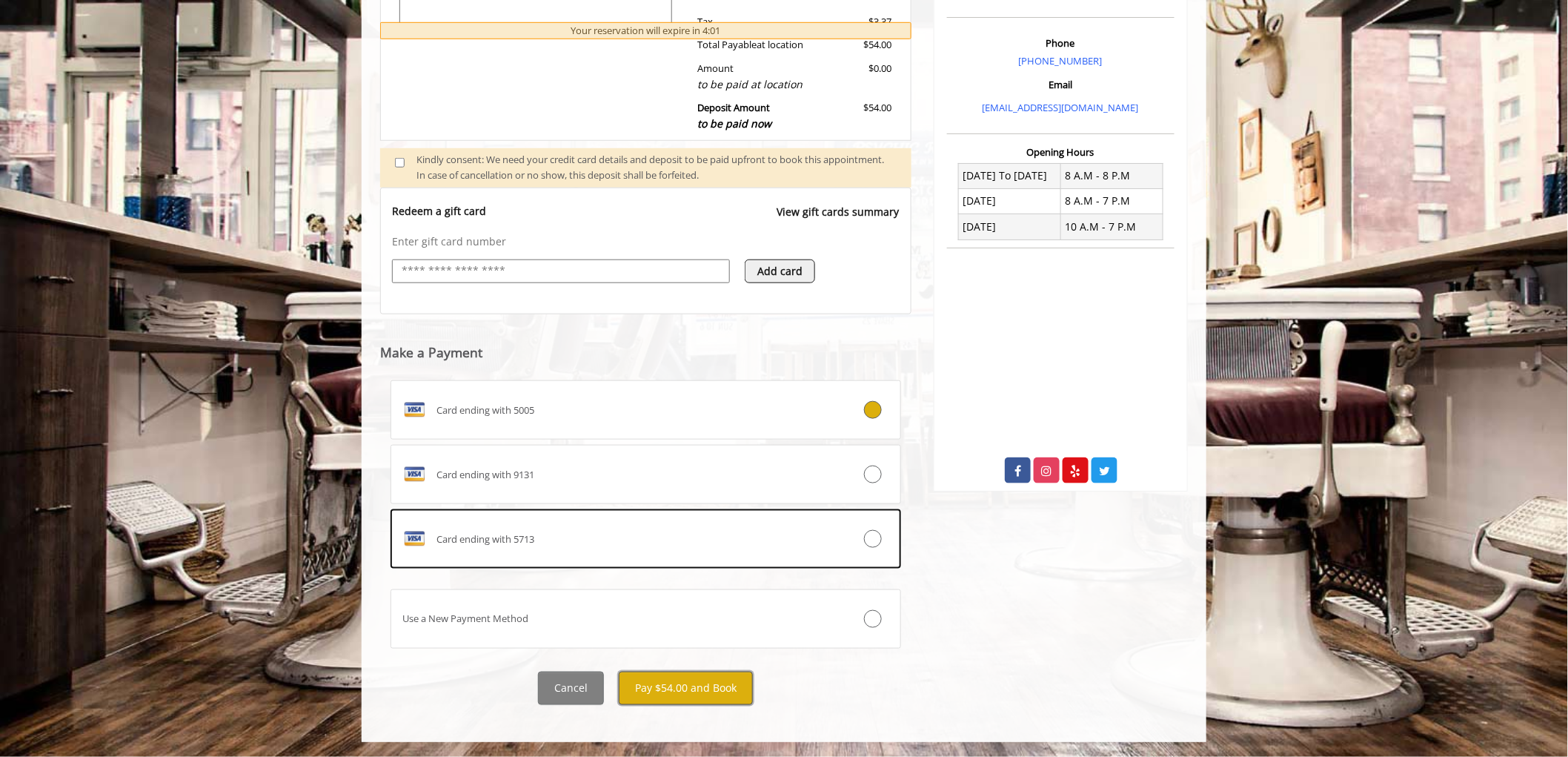
click at [680, 688] on button "Pay $54.00 and Book" at bounding box center [686, 688] width 134 height 33
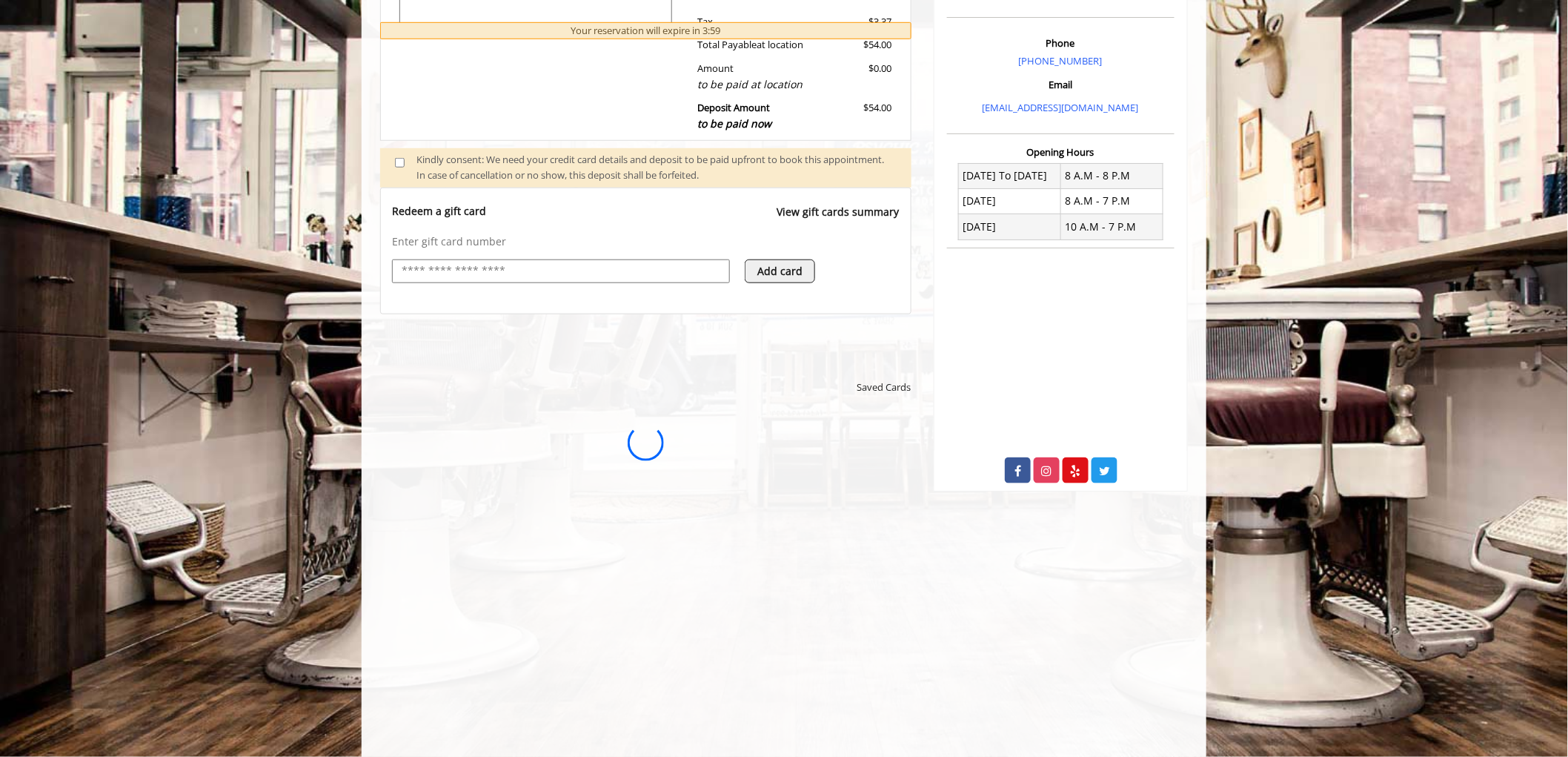
scroll to position [0, 0]
